Goal: Transaction & Acquisition: Obtain resource

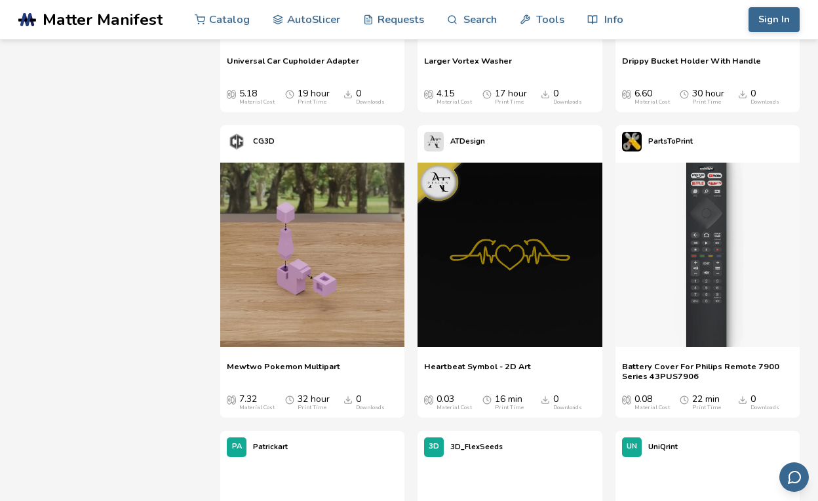
scroll to position [3472, 0]
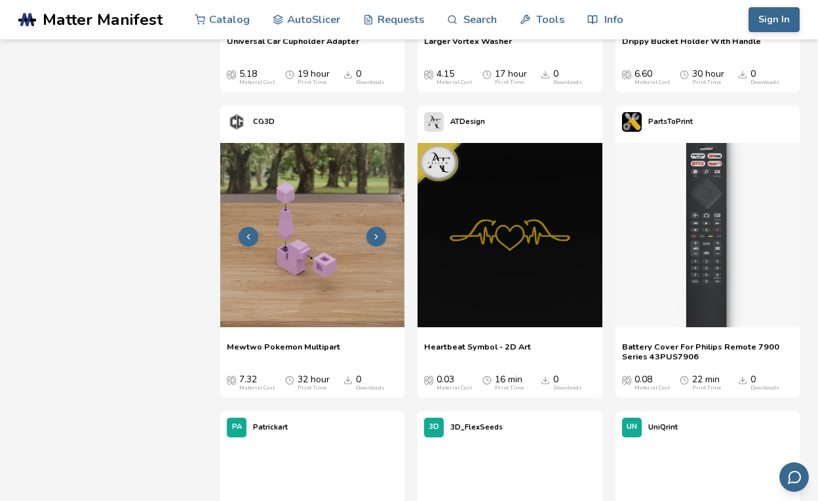
click at [375, 234] on polyline at bounding box center [376, 236] width 3 height 5
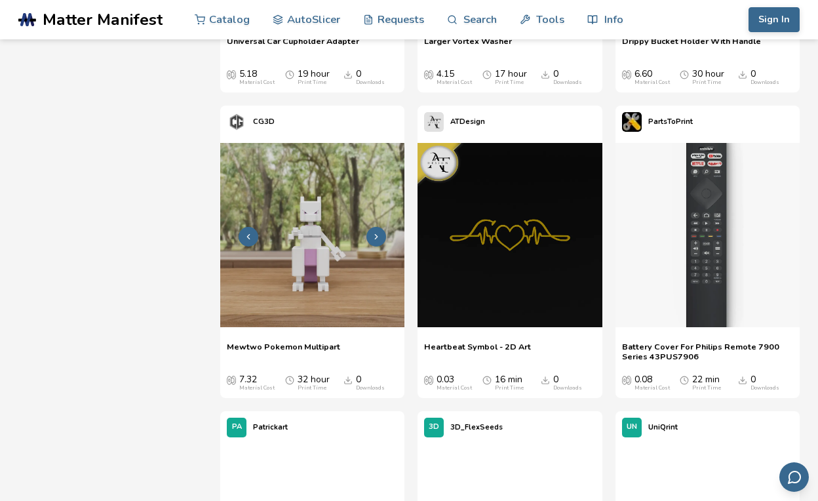
click at [375, 232] on icon at bounding box center [375, 236] width 9 height 9
click at [378, 232] on icon at bounding box center [375, 236] width 9 height 9
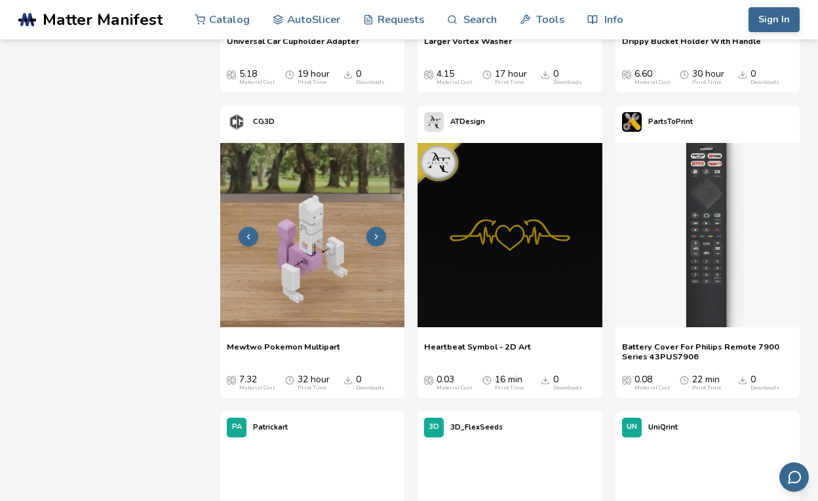
click at [378, 232] on icon at bounding box center [375, 236] width 9 height 9
click at [379, 232] on icon at bounding box center [375, 236] width 9 height 9
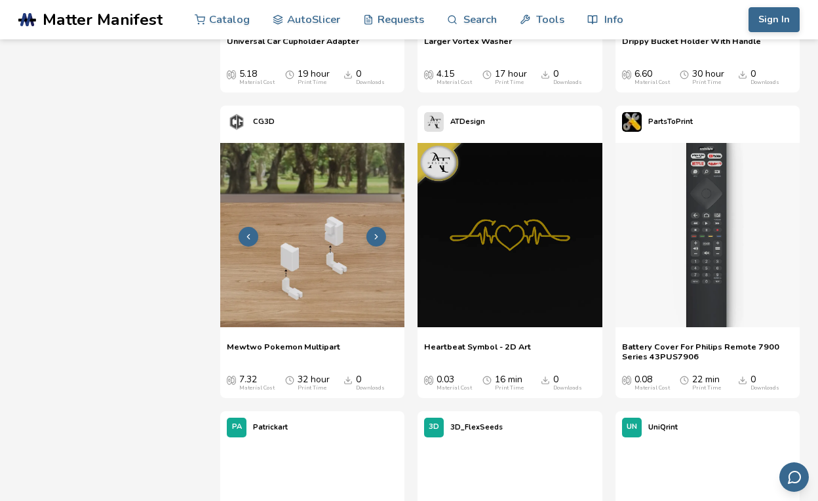
click at [379, 232] on icon at bounding box center [375, 236] width 9 height 9
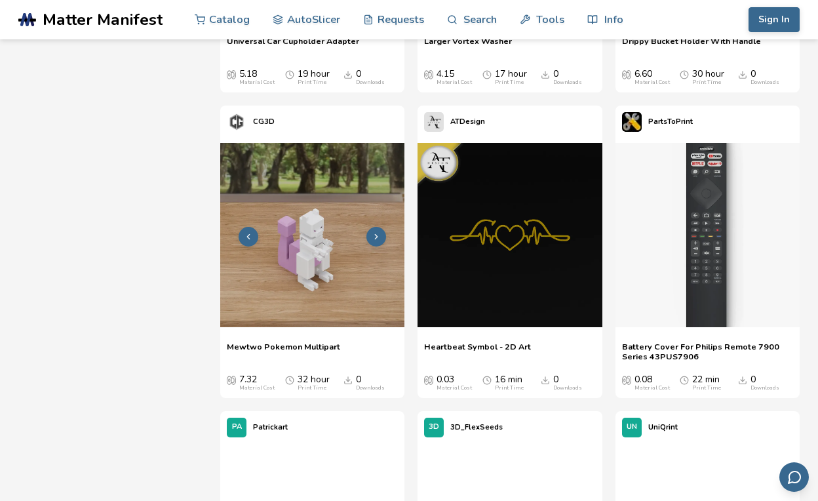
click at [377, 235] on polyline at bounding box center [376, 236] width 3 height 5
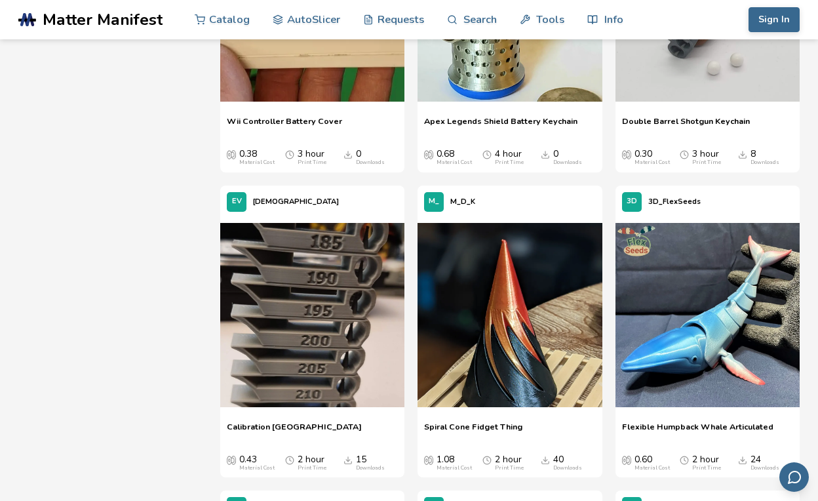
scroll to position [6223, 0]
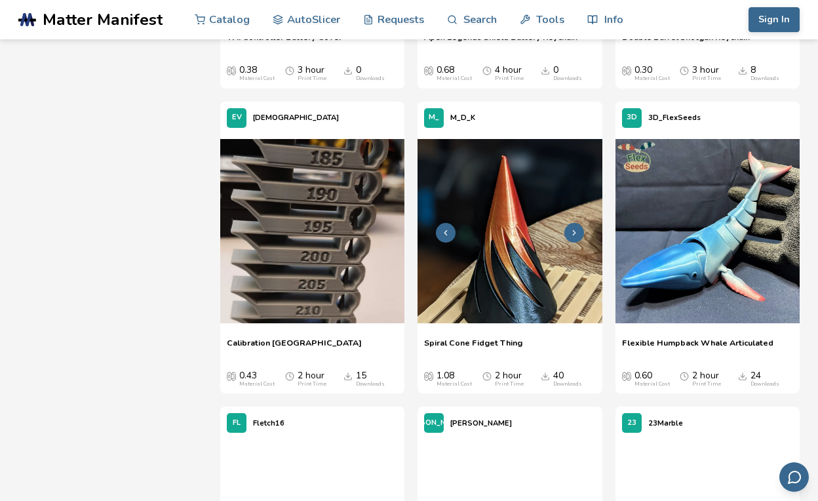
click at [571, 228] on icon at bounding box center [573, 232] width 9 height 9
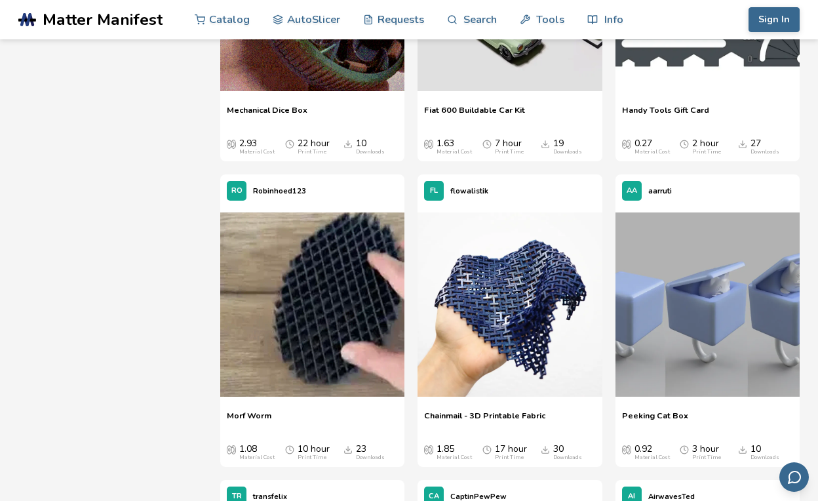
scroll to position [9565, 0]
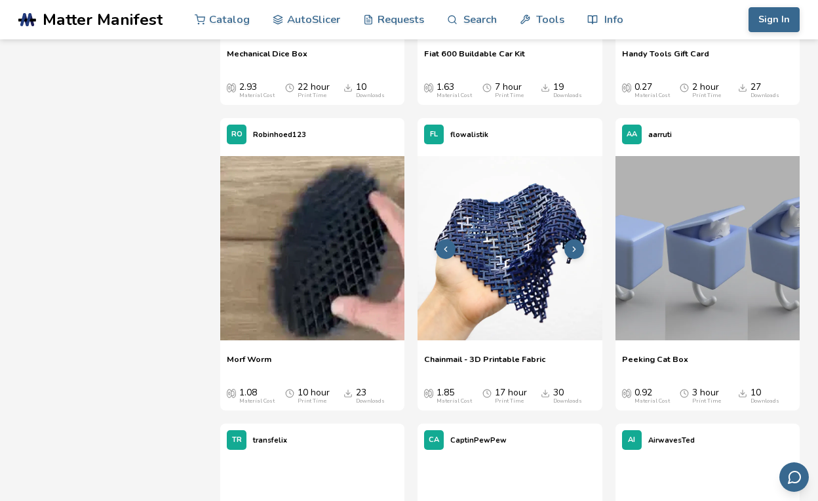
click at [571, 248] on icon at bounding box center [573, 248] width 9 height 9
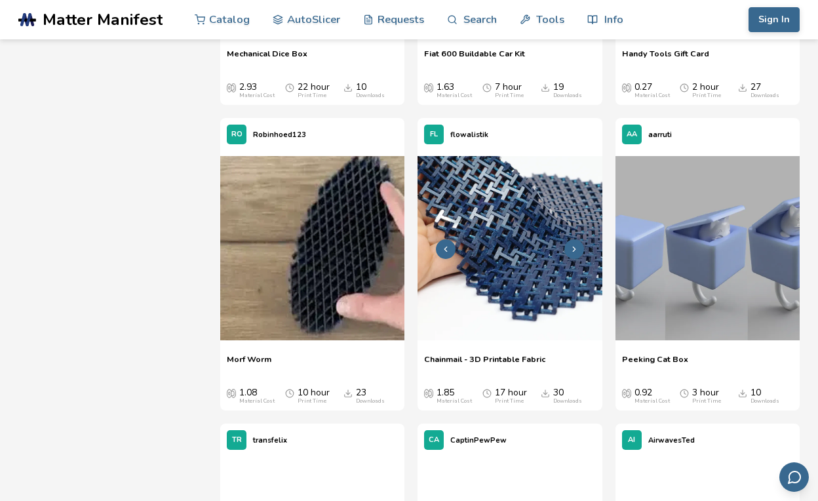
click at [571, 248] on icon at bounding box center [573, 248] width 9 height 9
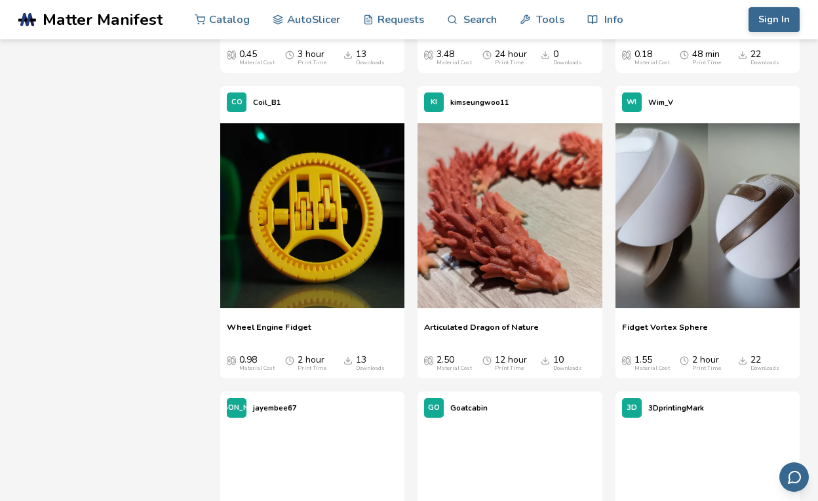
scroll to position [13561, 0]
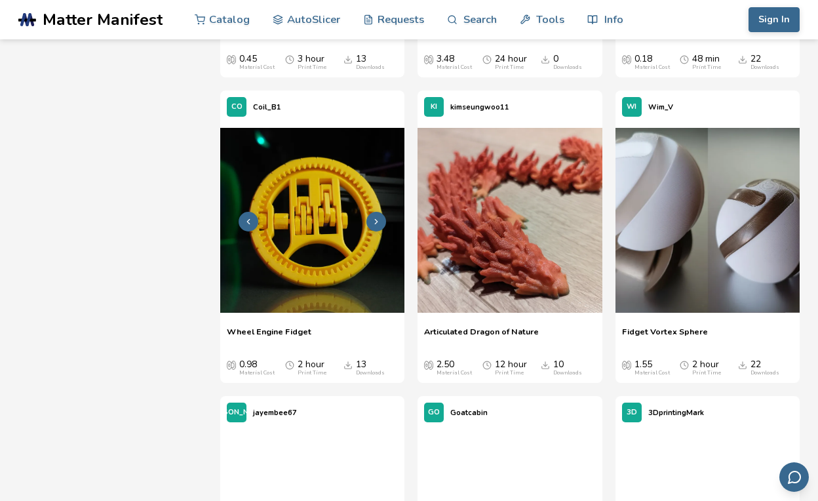
click at [379, 219] on icon at bounding box center [375, 221] width 9 height 9
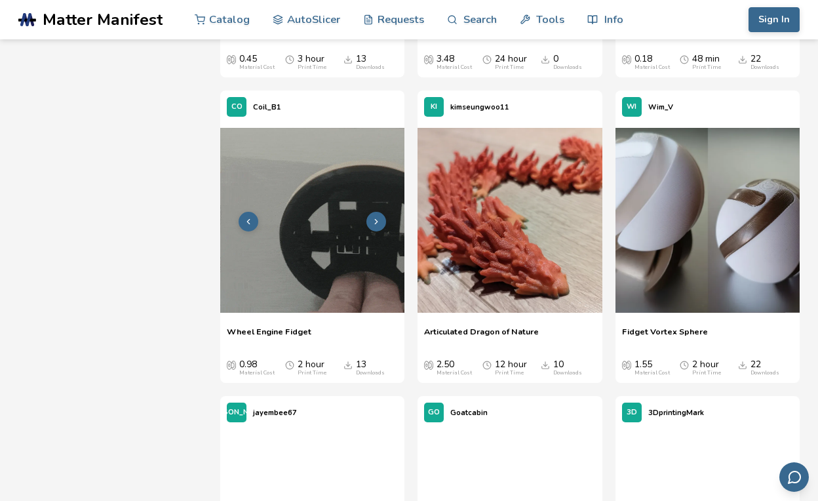
click at [375, 220] on icon at bounding box center [375, 221] width 9 height 9
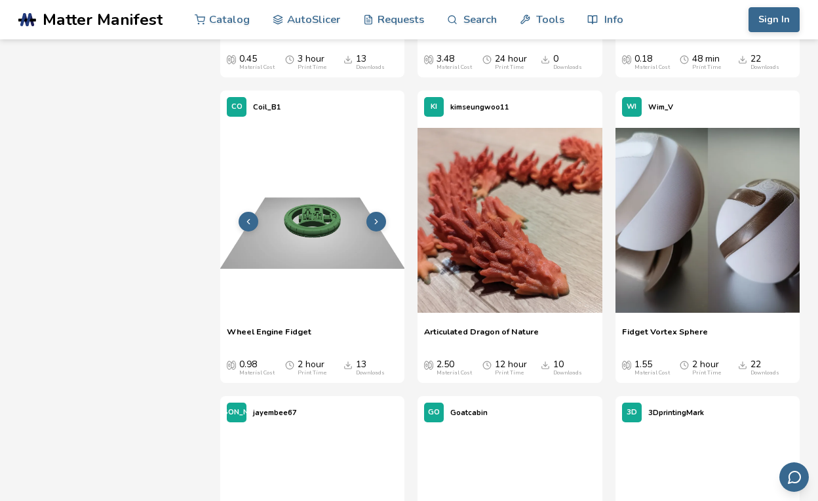
click at [379, 219] on icon at bounding box center [375, 221] width 9 height 9
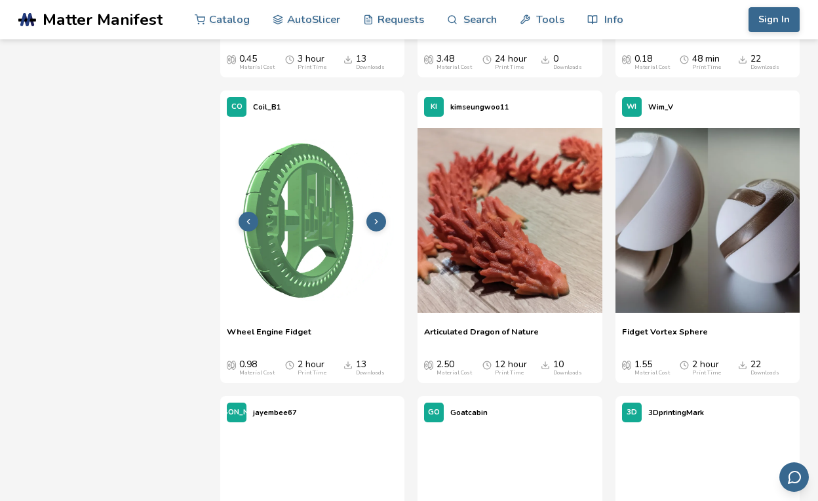
click at [378, 219] on icon at bounding box center [375, 221] width 9 height 9
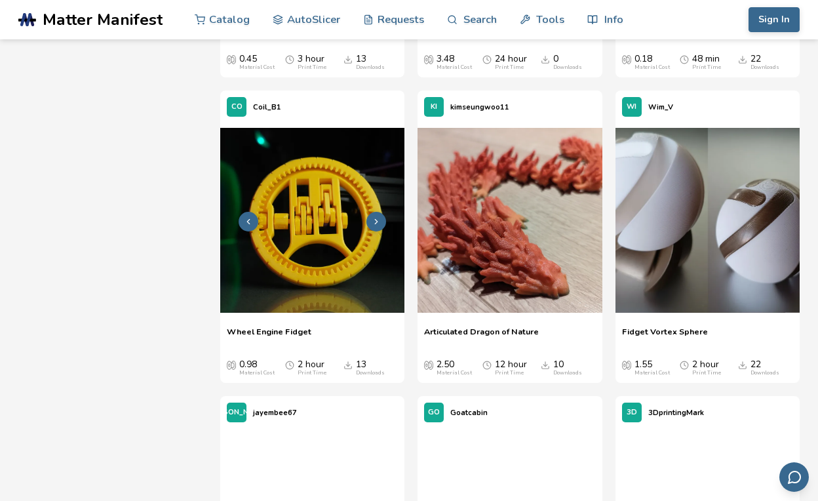
click at [378, 219] on icon at bounding box center [375, 221] width 9 height 9
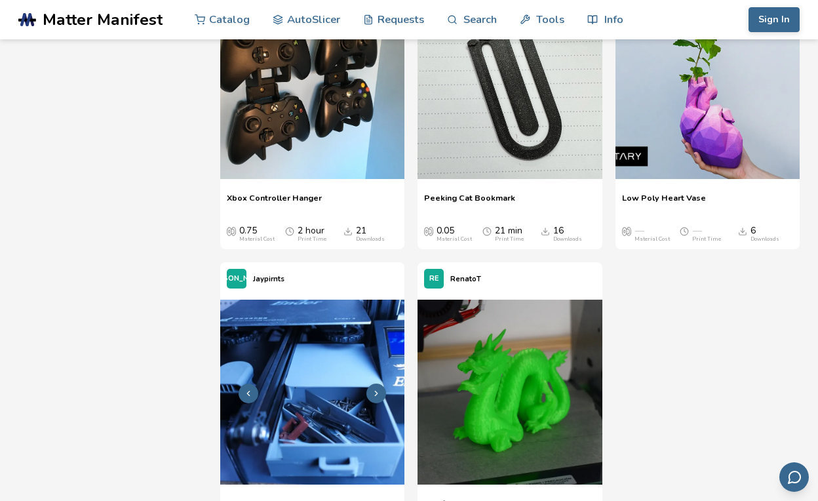
scroll to position [14740, 0]
